Goal: Transaction & Acquisition: Purchase product/service

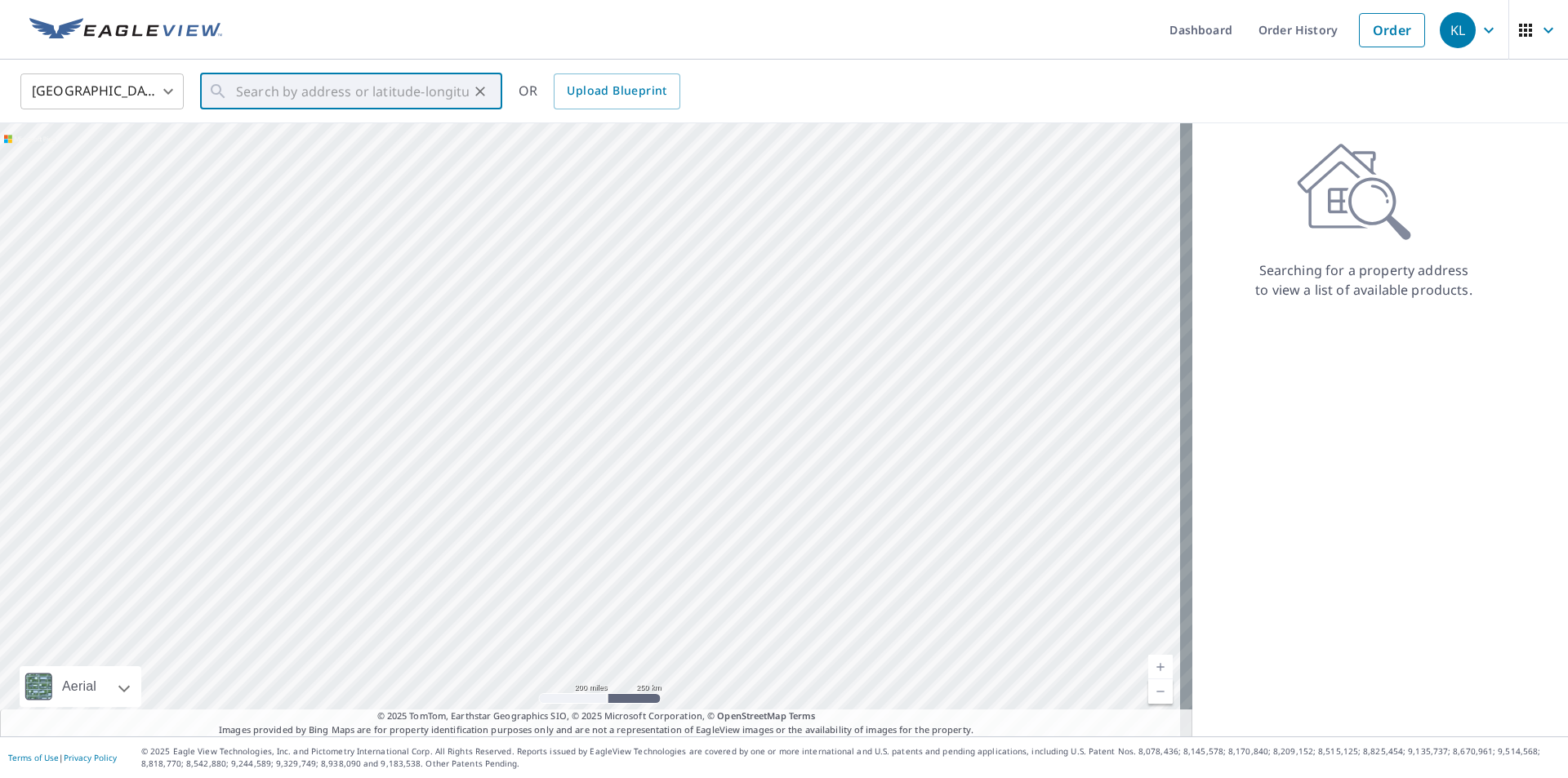
click at [435, 97] on input "text" at bounding box center [352, 91] width 233 height 45
click at [404, 144] on span "[STREET_ADDRESS]" at bounding box center [361, 139] width 257 height 20
type input "[STREET_ADDRESS]"
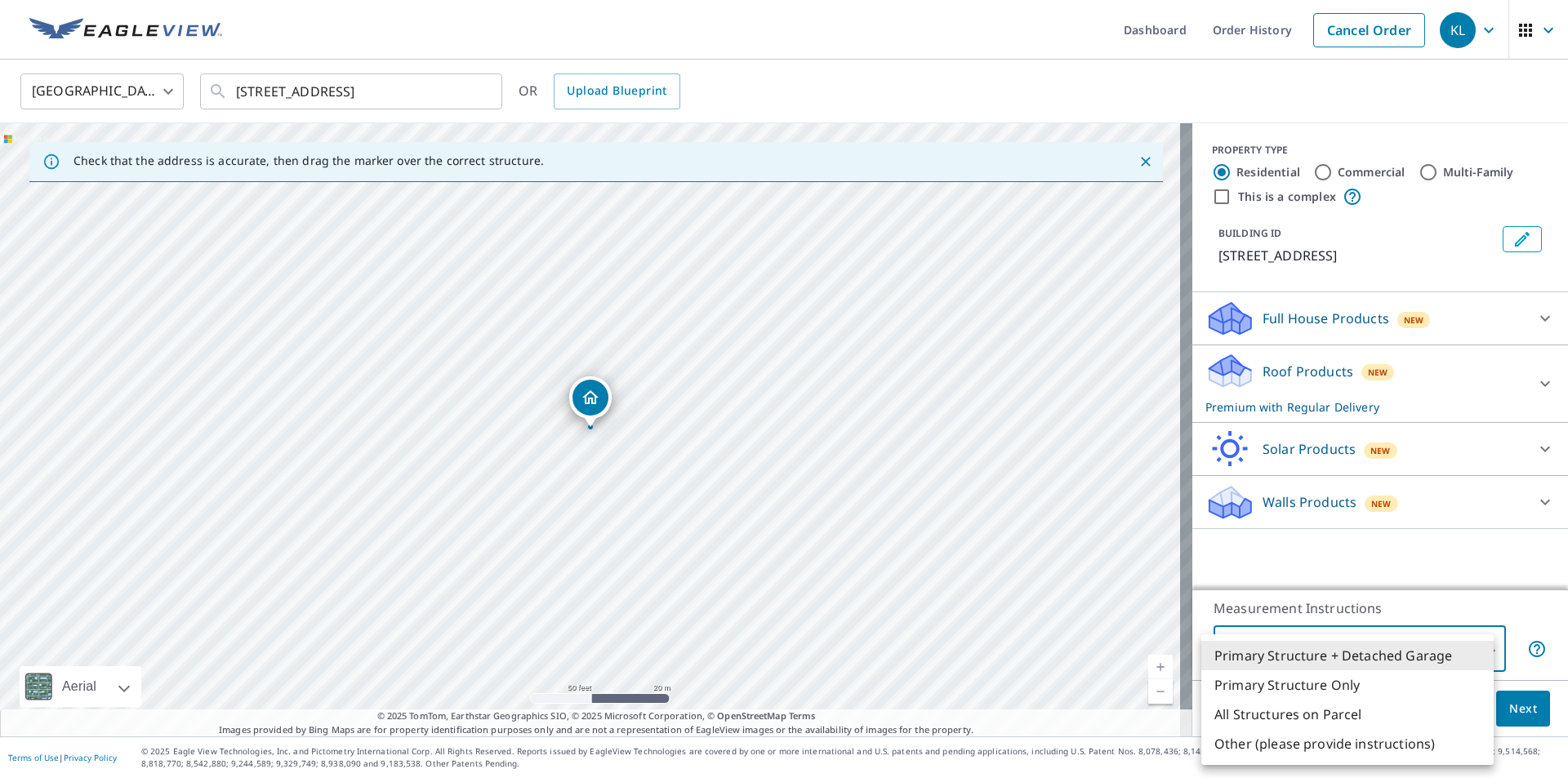
click at [1282, 655] on body "KL KL Dashboard Order History Cancel Order KL [GEOGRAPHIC_DATA] [GEOGRAPHIC_DAT…" at bounding box center [784, 389] width 1568 height 778
click at [1281, 676] on li "Primary Structure Only" at bounding box center [1348, 684] width 292 height 29
type input "2"
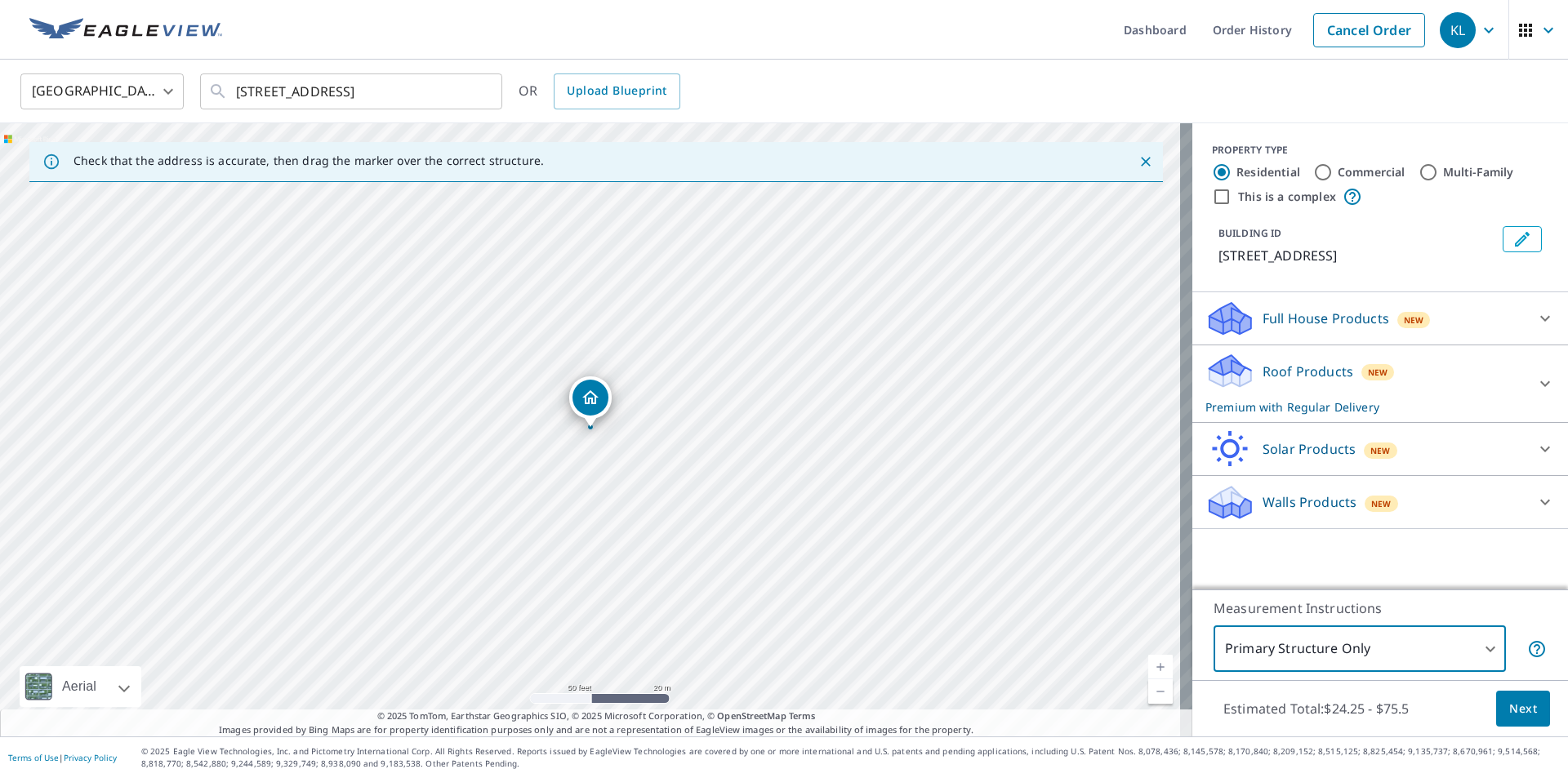
click at [1509, 711] on span "Next" at bounding box center [1523, 708] width 28 height 20
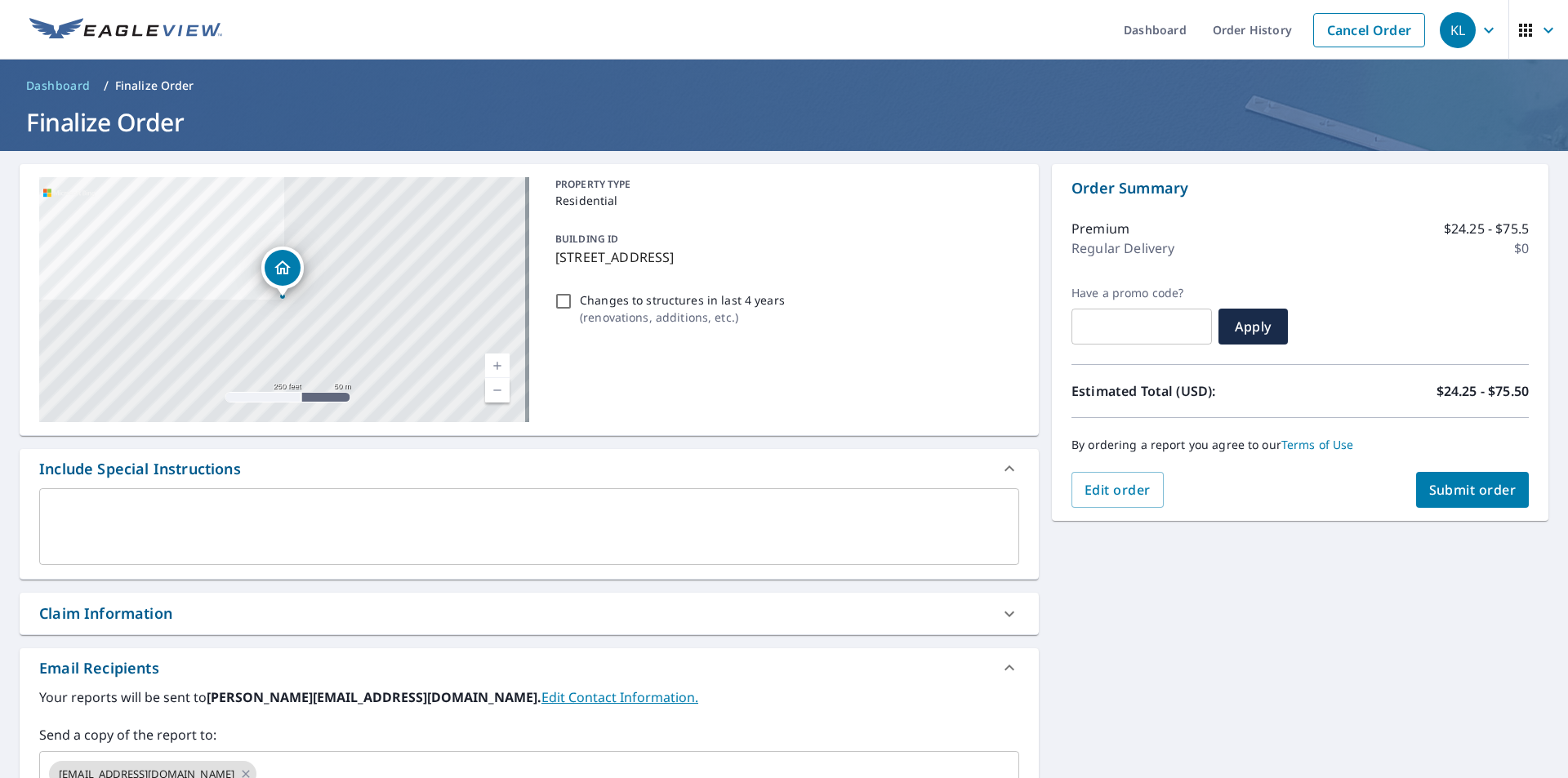
click at [1461, 485] on span "Submit order" at bounding box center [1473, 490] width 87 height 18
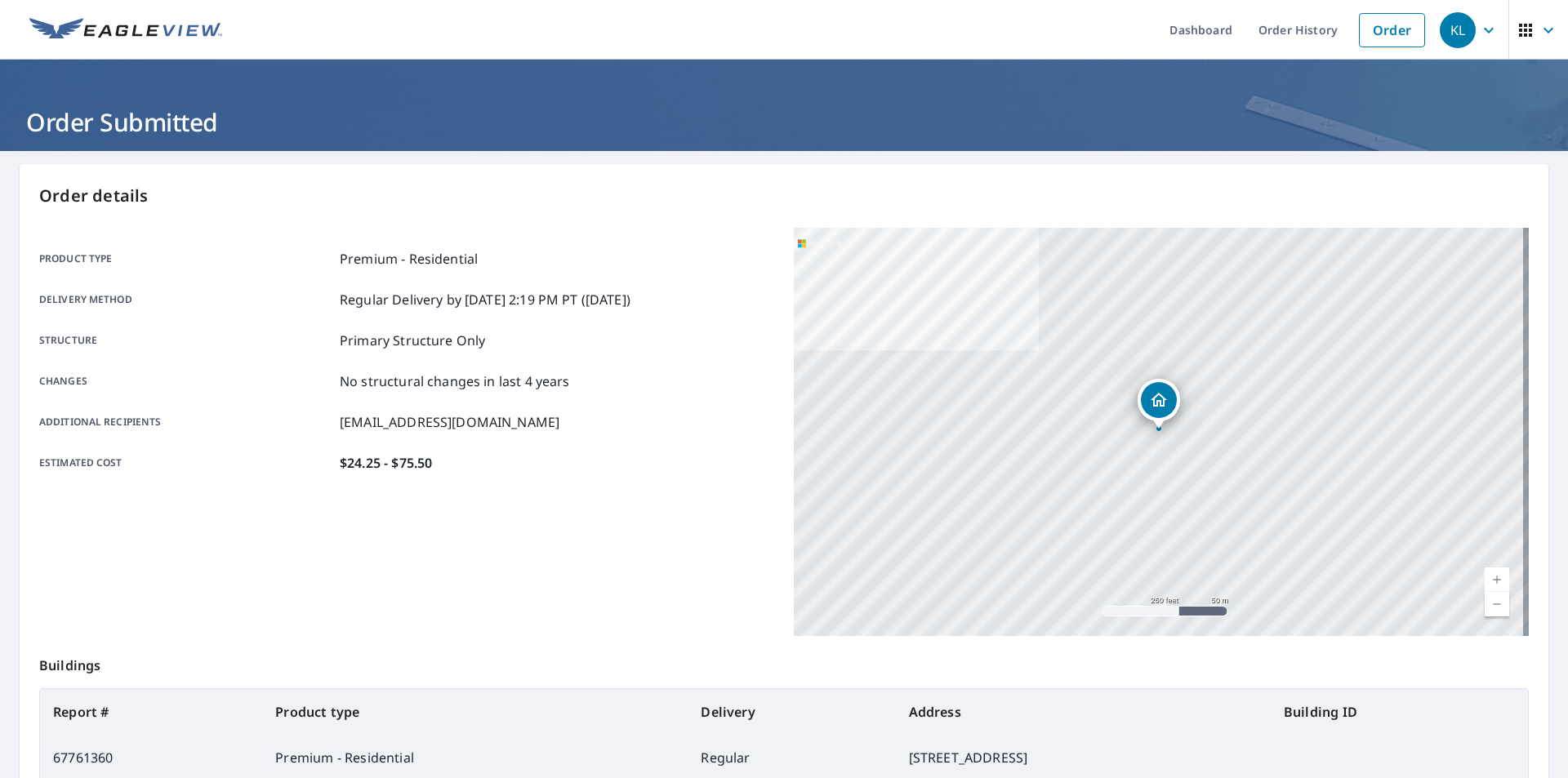
scroll to position [183, 0]
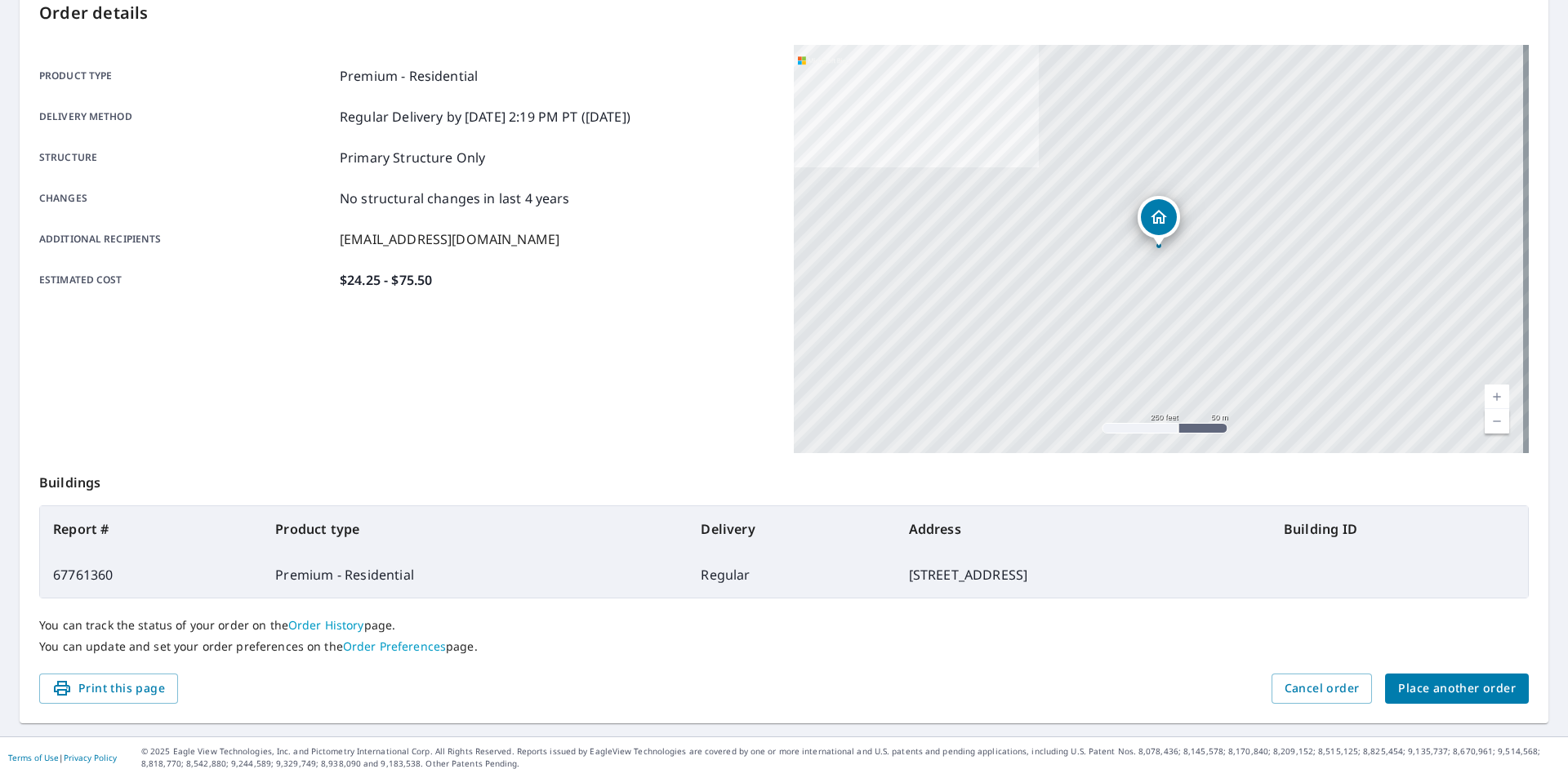
click at [1447, 687] on span "Place another order" at bounding box center [1457, 688] width 118 height 20
